Goal: Task Accomplishment & Management: Manage account settings

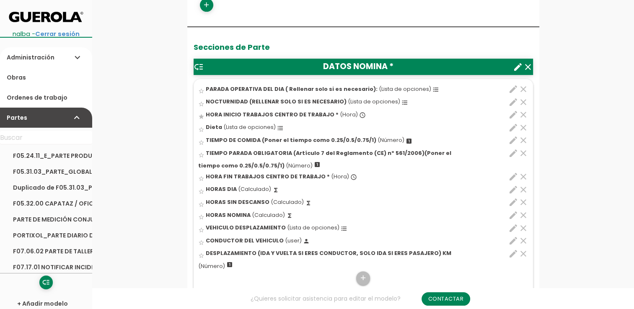
click at [442, 153] on span "TIEMPO PARADA OBLIGATORIA (Artículo 7 del Reglamento (CE) nº 561/2006)(Poner el…" at bounding box center [324, 160] width 253 height 20
click at [0, 0] on input "star_border" at bounding box center [0, 0] width 0 height 0
drag, startPoint x: 298, startPoint y: 154, endPoint x: 305, endPoint y: 137, distance: 18.4
click at [305, 137] on ul "star_border PARADA OPERATIVA DEL DIA ( Rellenar solo si es necesario): (Lista d…" at bounding box center [363, 193] width 339 height 228
drag, startPoint x: 322, startPoint y: 154, endPoint x: 332, endPoint y: 136, distance: 20.6
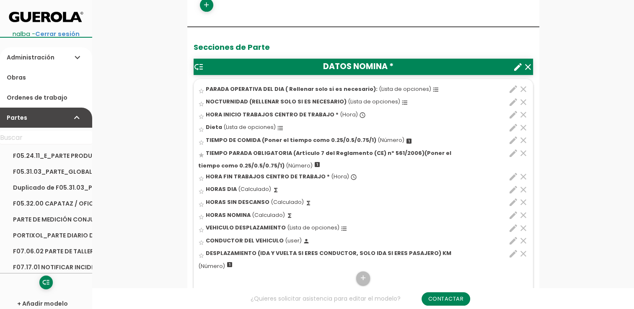
click at [332, 136] on ul "star_border PARADA OPERATIVA DEL DIA ( Rellenar solo si es necesario): (Lista d…" at bounding box center [363, 193] width 339 height 228
click at [512, 155] on icon "edit" at bounding box center [513, 153] width 10 height 10
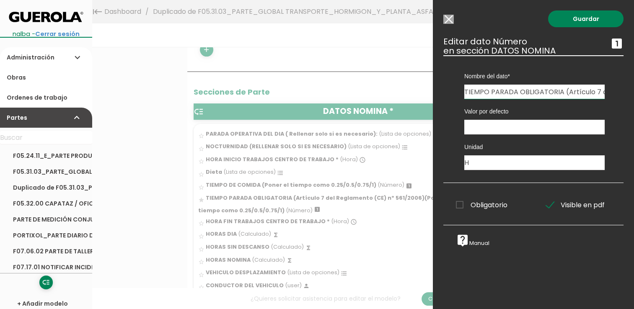
scroll to position [201, 0]
click at [384, 48] on div at bounding box center [317, 116] width 634 height 387
click at [451, 20] on input "Modelo sin Ordenes de trabajo" at bounding box center [448, 19] width 10 height 9
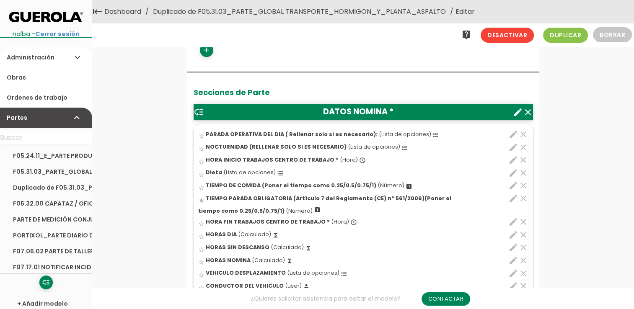
click at [199, 111] on icon "low_priority" at bounding box center [199, 112] width 10 height 10
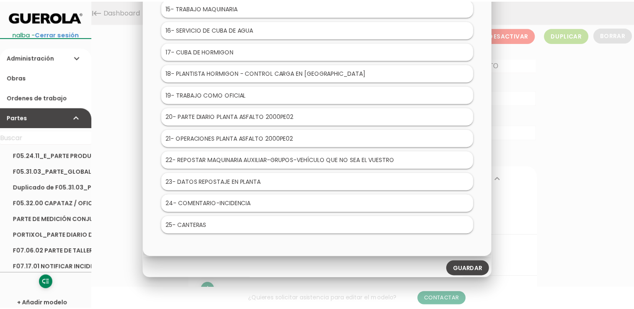
scroll to position [0, 0]
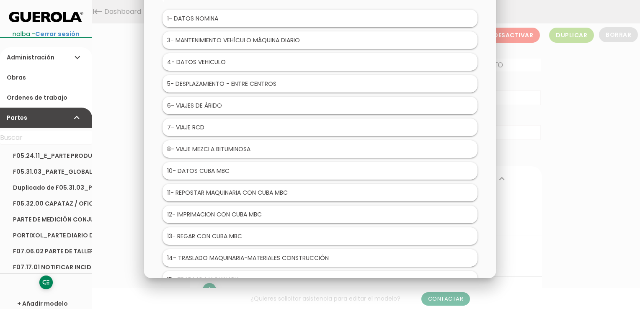
click at [564, 140] on div at bounding box center [320, 116] width 640 height 387
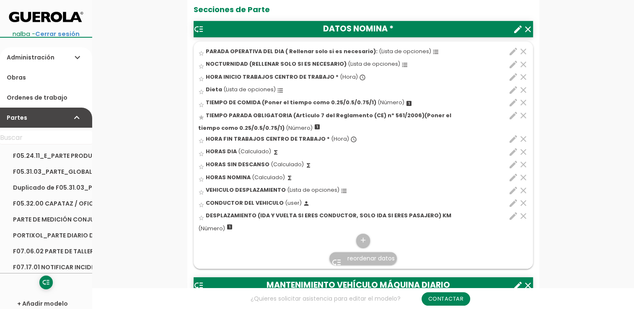
scroll to position [335, 0]
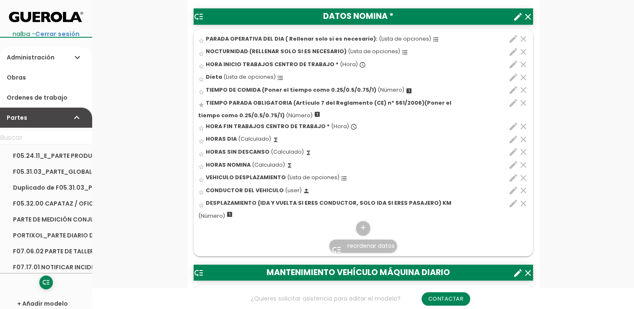
click at [362, 243] on span "reordenar datos" at bounding box center [370, 246] width 47 height 8
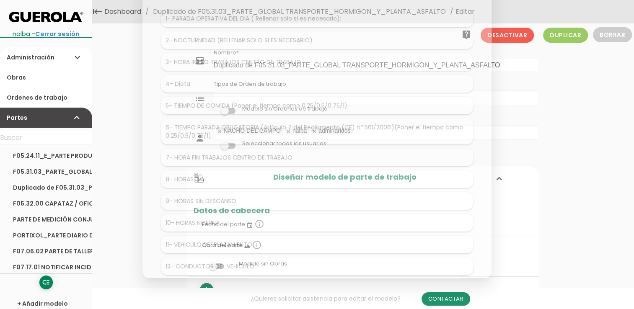
scroll to position [0, 0]
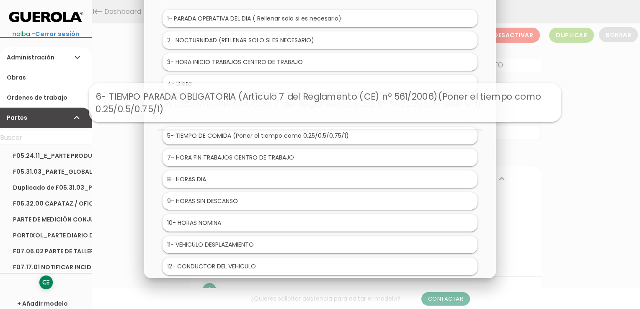
drag, startPoint x: 206, startPoint y: 131, endPoint x: 211, endPoint y: 100, distance: 31.3
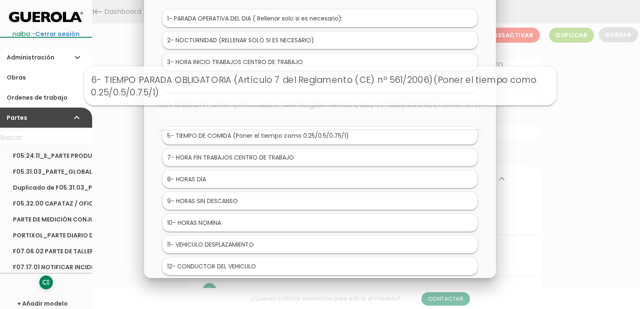
drag, startPoint x: 261, startPoint y: 112, endPoint x: 261, endPoint y: 86, distance: 26.0
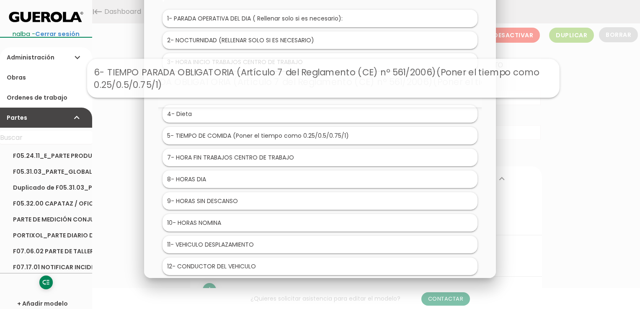
drag, startPoint x: 265, startPoint y: 109, endPoint x: 268, endPoint y: 78, distance: 31.2
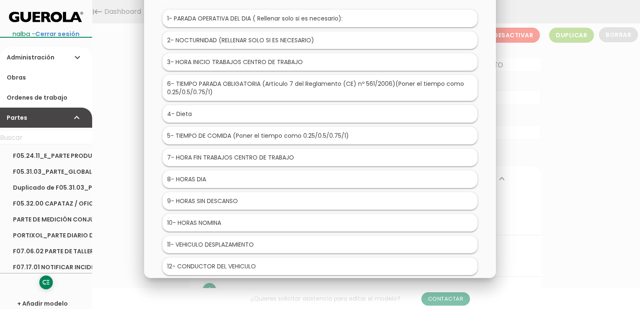
click at [602, 171] on div at bounding box center [320, 116] width 640 height 387
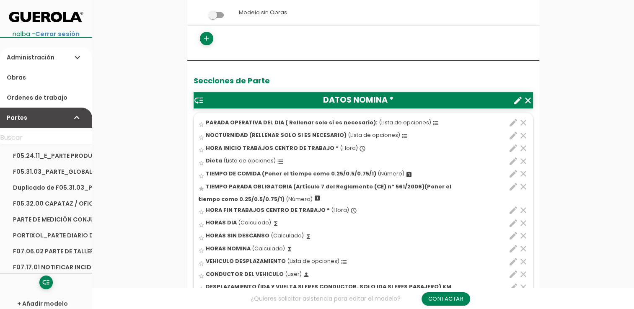
scroll to position [377, 0]
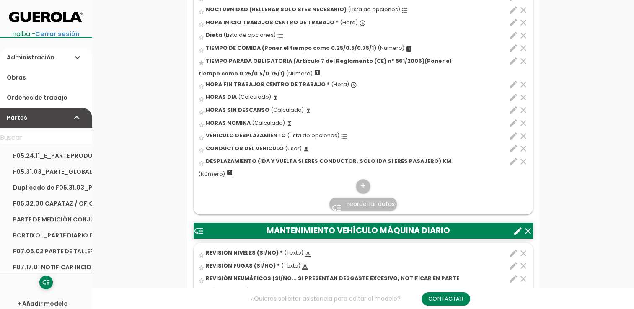
click at [380, 202] on span "reordenar datos" at bounding box center [370, 204] width 47 height 8
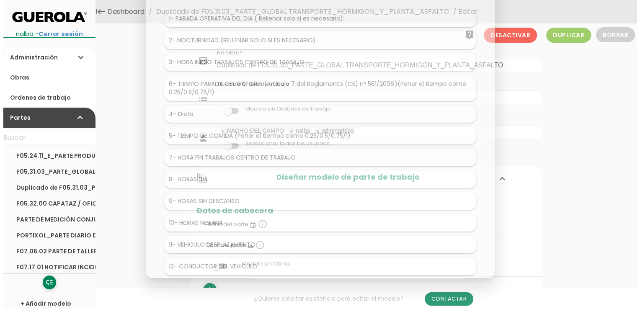
scroll to position [0, 0]
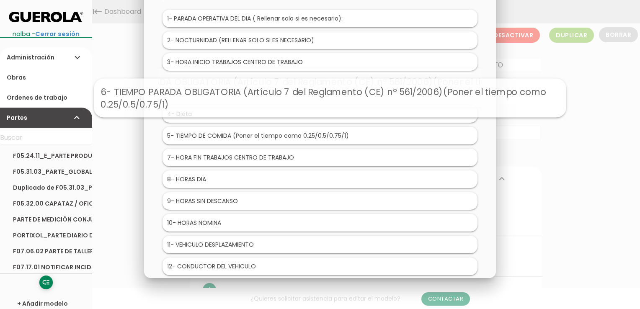
drag, startPoint x: 271, startPoint y: 87, endPoint x: 281, endPoint y: 96, distance: 14.2
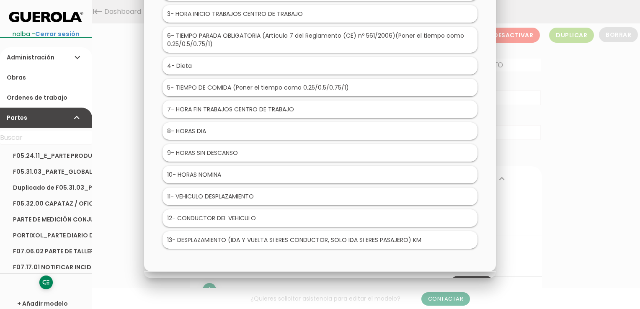
scroll to position [65, 0]
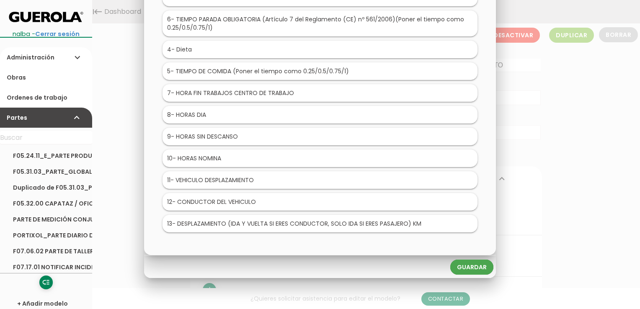
click at [490, 264] on link "Guardar" at bounding box center [471, 267] width 43 height 15
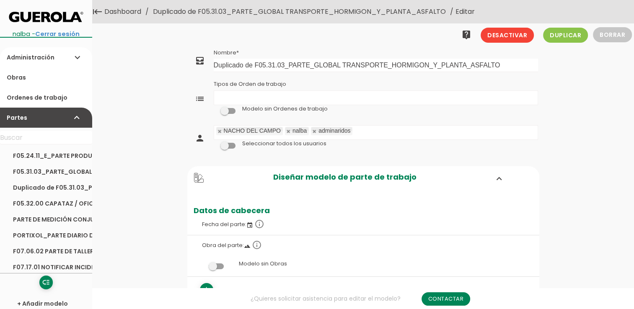
click at [111, 16] on link "Dashboard" at bounding box center [122, 11] width 41 height 23
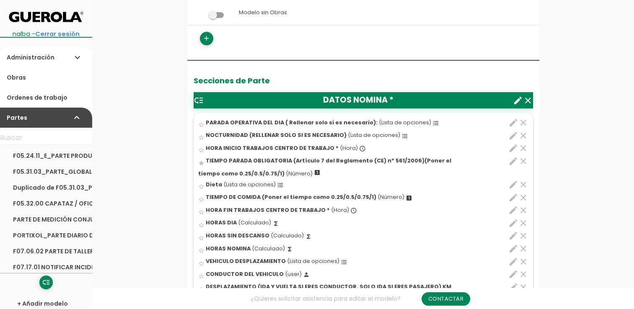
click at [414, 160] on span "TIEMPO PARADA OBLIGATORIA (Artículo 7 del Reglamento (CE) nº 561/2006)(Poner el…" at bounding box center [324, 167] width 253 height 20
click at [0, 0] on input "star" at bounding box center [0, 0] width 0 height 0
click at [279, 161] on span "TIEMPO PARADA OBLIGATORIA (Artículo 7 del Reglamento (CE) nº 561/2006)(Poner el…" at bounding box center [324, 167] width 253 height 20
click at [0, 0] on input "star" at bounding box center [0, 0] width 0 height 0
click at [508, 160] on icon "edit" at bounding box center [513, 161] width 10 height 10
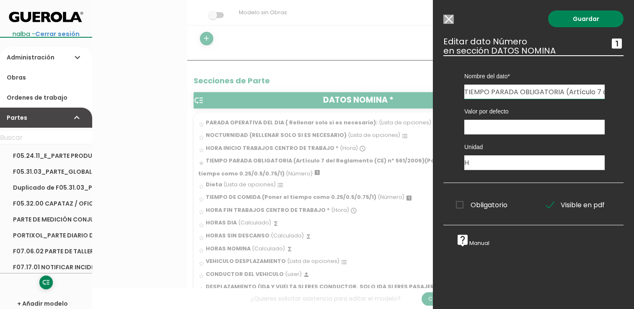
click at [509, 95] on input "TIEMPO PARADA OBLIGATORIA (Artículo 7 del Reglamento (CE) nº 561/2006)(Poner el…" at bounding box center [534, 92] width 140 height 14
click at [449, 18] on input "Modelo sin Ordenes de trabajo" at bounding box center [448, 19] width 10 height 9
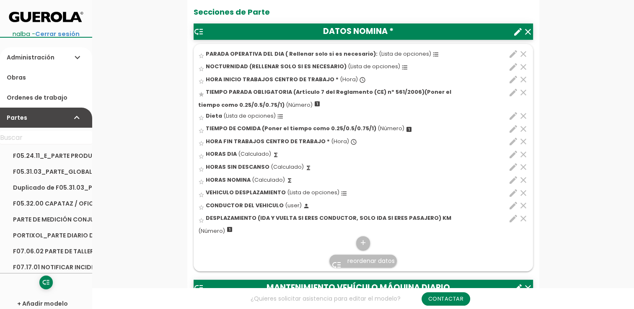
scroll to position [377, 0]
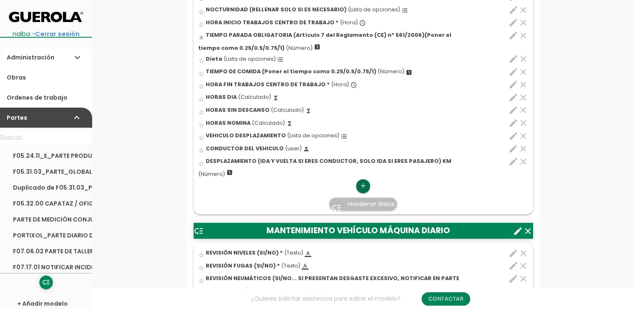
click at [365, 186] on icon "add" at bounding box center [363, 185] width 8 height 13
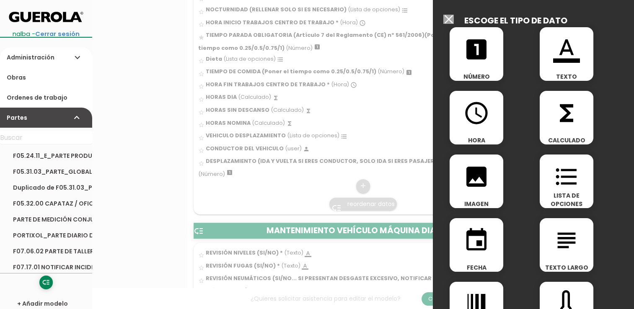
click at [476, 70] on div "looks_one NÚMERO" at bounding box center [477, 54] width 54 height 54
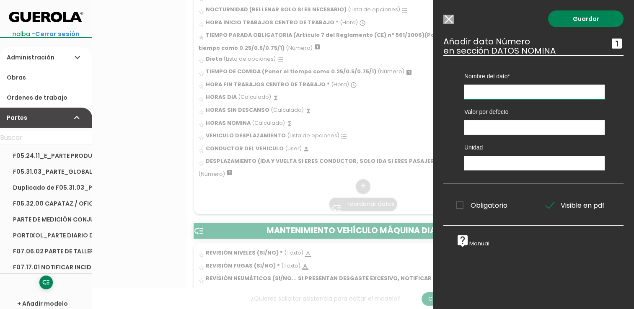
click at [496, 88] on input "text" at bounding box center [534, 92] width 140 height 15
paste input "TIEMPO PARADA OBLIGATORIA (Artículo 7 del Reglamento (CE) nº 561/2006)(Poner el…"
type input "TIEMPO PARADA OBLIGATORIA (Artículo 7 del Reglamento (CE) nº 561/2006)(Poner el…"
click at [492, 131] on input "number" at bounding box center [534, 127] width 140 height 15
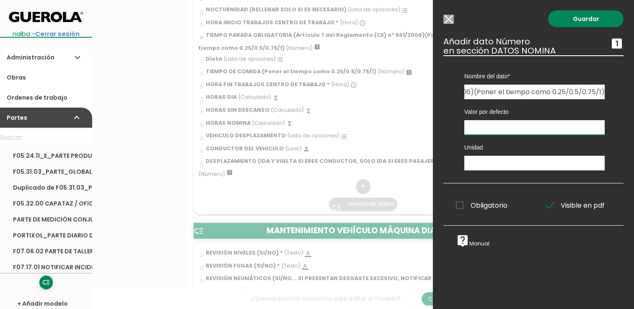
scroll to position [0, 0]
click at [485, 156] on input "text" at bounding box center [534, 163] width 140 height 15
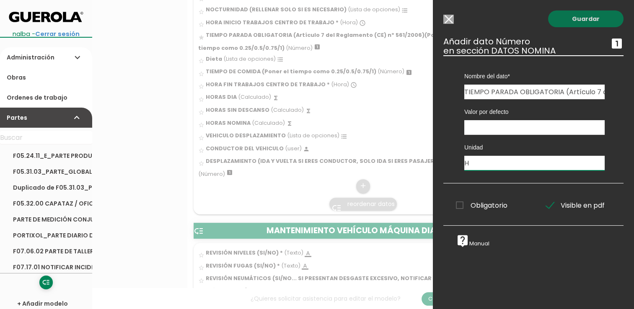
type input "H"
click at [581, 13] on link "Guardar" at bounding box center [585, 18] width 75 height 17
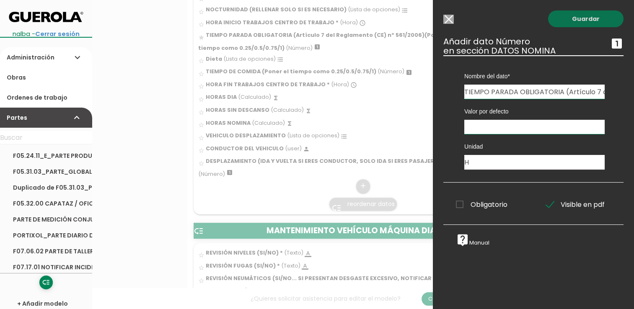
click at [556, 22] on link "Guardar" at bounding box center [585, 18] width 75 height 17
click at [571, 18] on link "Guardar" at bounding box center [585, 18] width 75 height 17
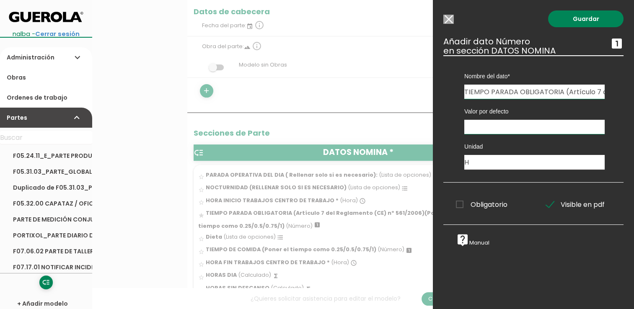
scroll to position [251, 0]
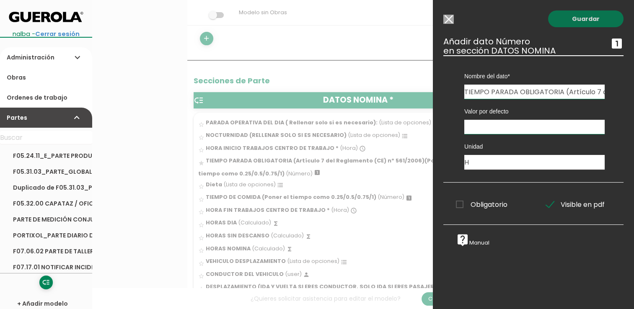
click at [569, 19] on link "Guardar" at bounding box center [585, 18] width 75 height 17
click at [579, 18] on link "Guardar" at bounding box center [585, 18] width 75 height 17
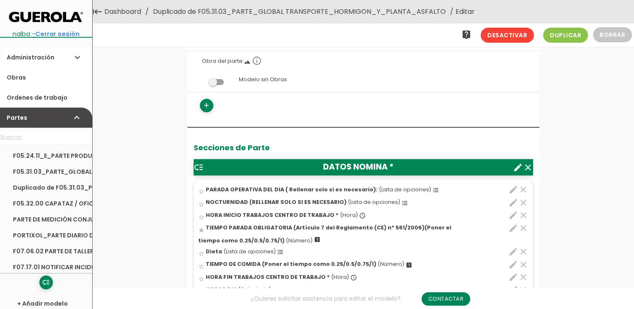
scroll to position [84, 0]
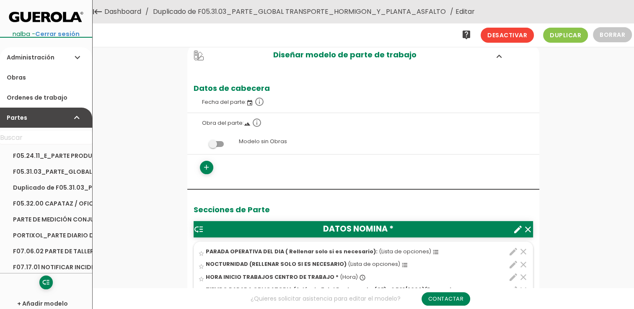
click at [97, 13] on icon "keyboard_tab" at bounding box center [97, 11] width 10 height 23
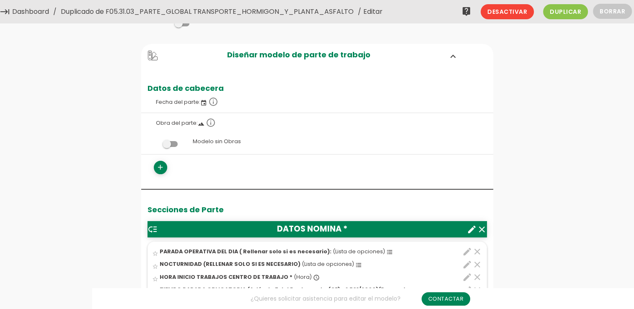
click at [33, 9] on link "Dashboard" at bounding box center [30, 11] width 41 height 23
